Goal: Information Seeking & Learning: Check status

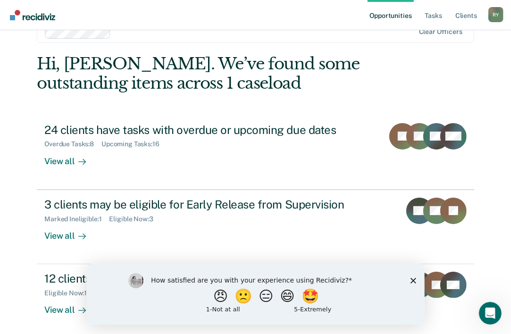
scroll to position [29, 0]
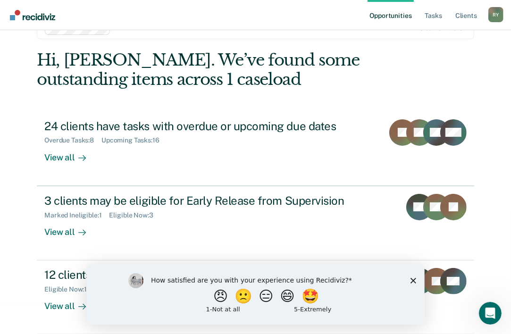
click at [412, 279] on polygon "Close survey" at bounding box center [413, 280] width 6 height 6
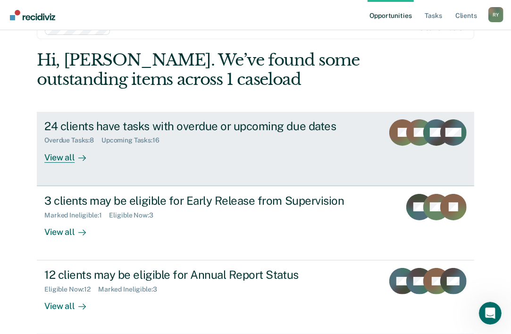
click at [65, 155] on div "View all" at bounding box center [70, 153] width 53 height 18
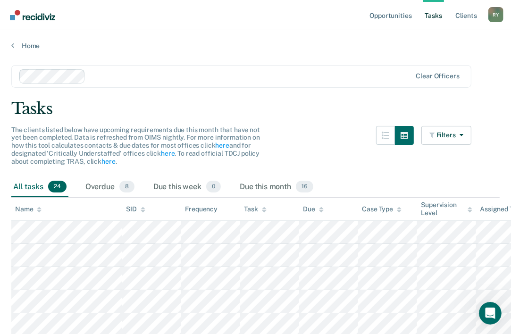
scroll to position [29, 0]
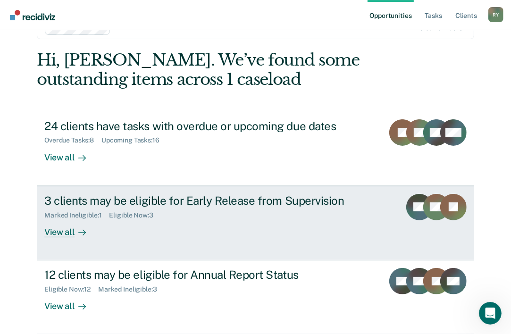
click at [57, 233] on div "View all" at bounding box center [70, 228] width 53 height 18
